Goal: Information Seeking & Learning: Learn about a topic

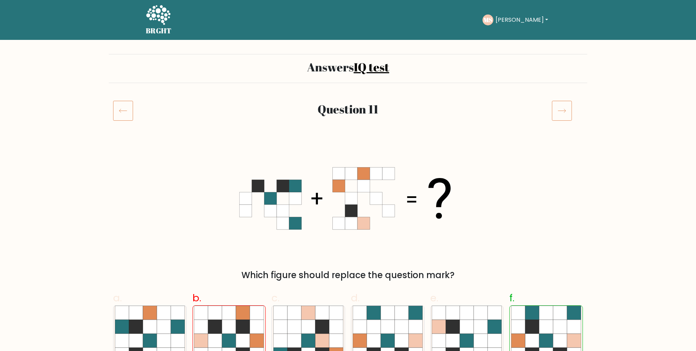
click at [169, 15] on icon at bounding box center [158, 16] width 25 height 22
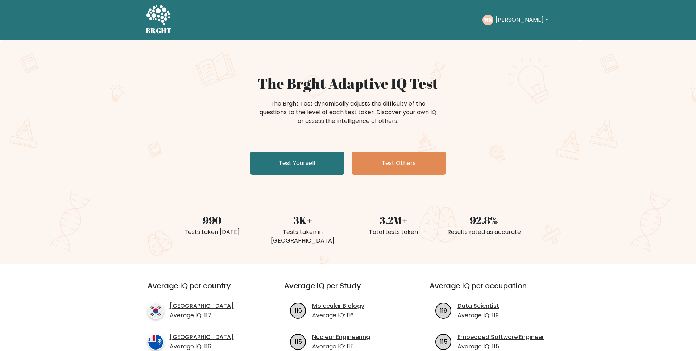
click at [517, 18] on button "[PERSON_NAME]" at bounding box center [521, 19] width 57 height 9
click at [510, 38] on link "Dashboard" at bounding box center [511, 35] width 57 height 12
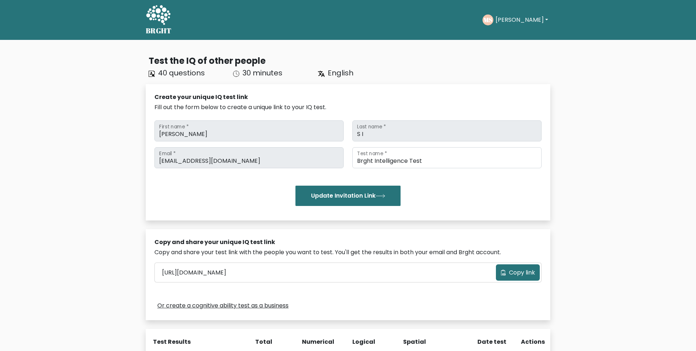
click at [502, 31] on div "BRGHT BRGHT Take the test MS Magnus Dashboard Profile Settings Logout Dashboard…" at bounding box center [347, 20] width 413 height 34
click at [502, 18] on button "[PERSON_NAME]" at bounding box center [521, 19] width 57 height 9
click at [508, 52] on link "Profile" at bounding box center [511, 47] width 57 height 12
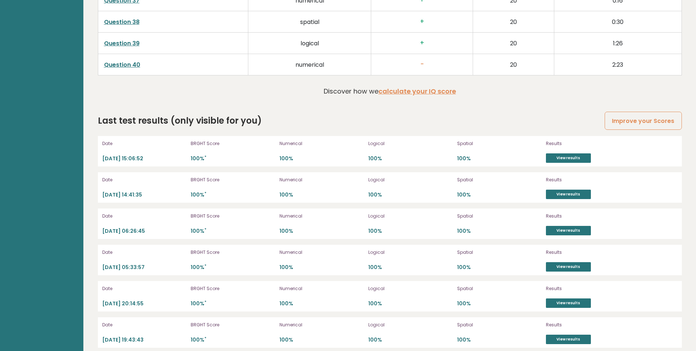
scroll to position [2073, 0]
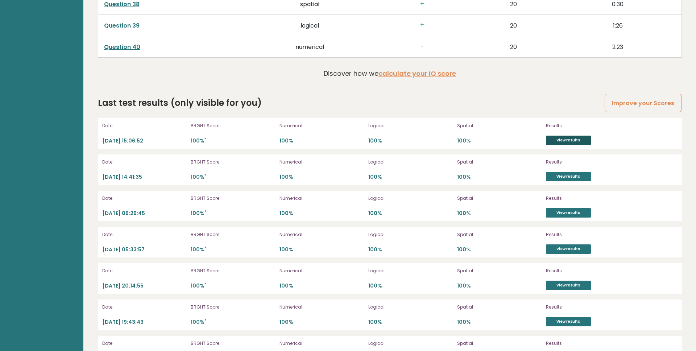
click at [564, 144] on link "View results" at bounding box center [568, 140] width 45 height 9
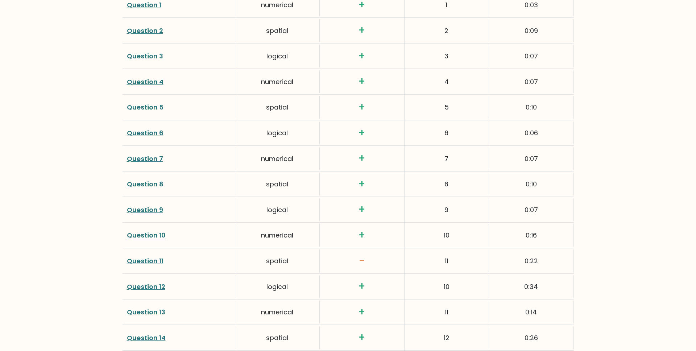
scroll to position [1054, 0]
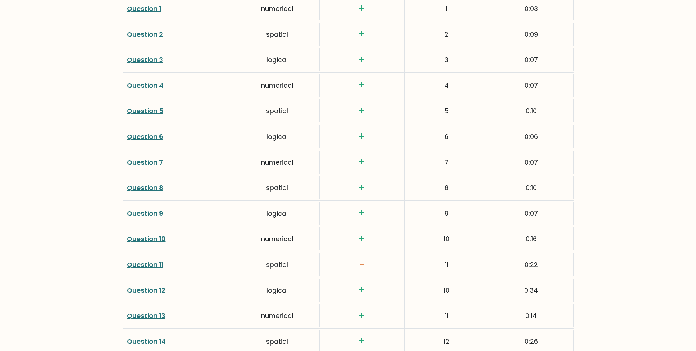
click at [145, 265] on link "Question 11" at bounding box center [145, 264] width 37 height 9
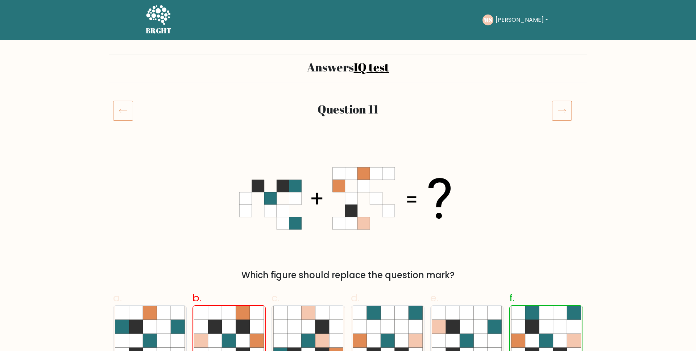
click at [166, 29] on h5 "BRGHT" at bounding box center [159, 30] width 26 height 9
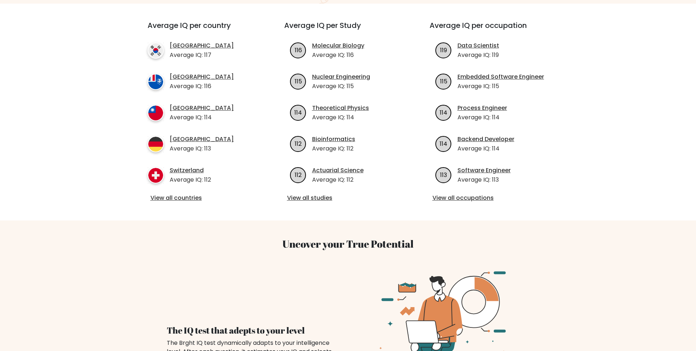
scroll to position [261, 0]
click at [159, 193] on link "View all countries" at bounding box center [202, 197] width 105 height 9
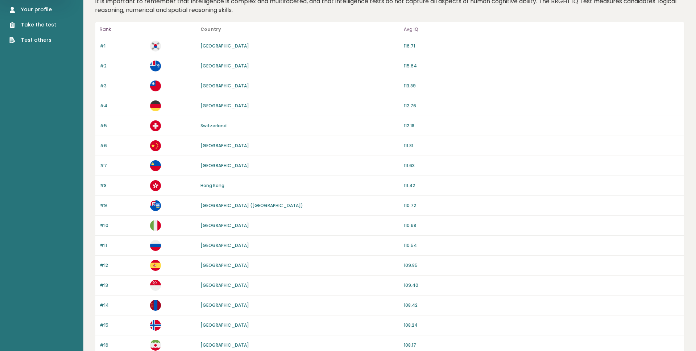
scroll to position [117, 0]
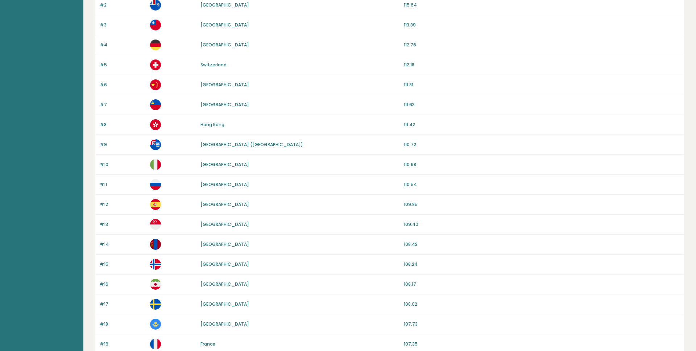
click at [212, 264] on link "[GEOGRAPHIC_DATA]" at bounding box center [224, 264] width 49 height 6
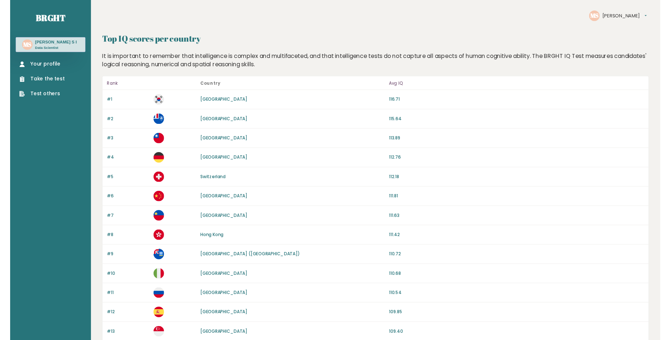
scroll to position [117, 0]
